Goal: Task Accomplishment & Management: Manage account settings

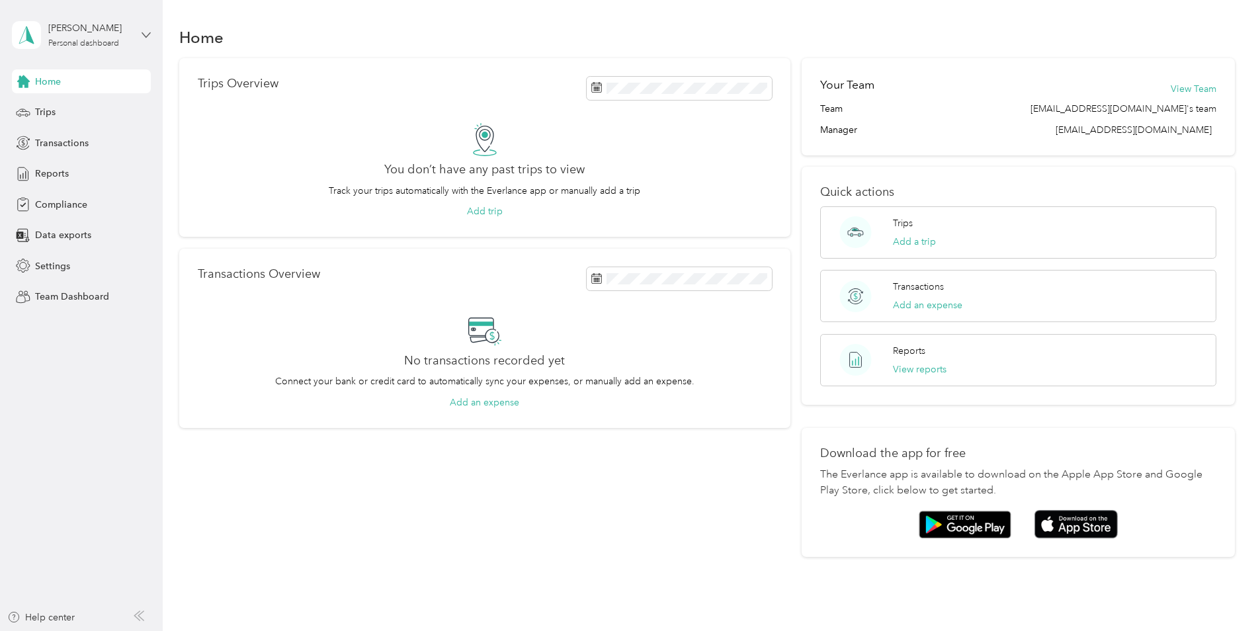
click at [146, 34] on icon at bounding box center [146, 34] width 9 height 9
click at [71, 140] on div "Personal dashboard" at bounding box center [67, 139] width 86 height 14
click at [148, 34] on icon at bounding box center [146, 34] width 9 height 9
click at [56, 171] on div "Log out" at bounding box center [49, 169] width 51 height 14
